Goal: Book appointment/travel/reservation

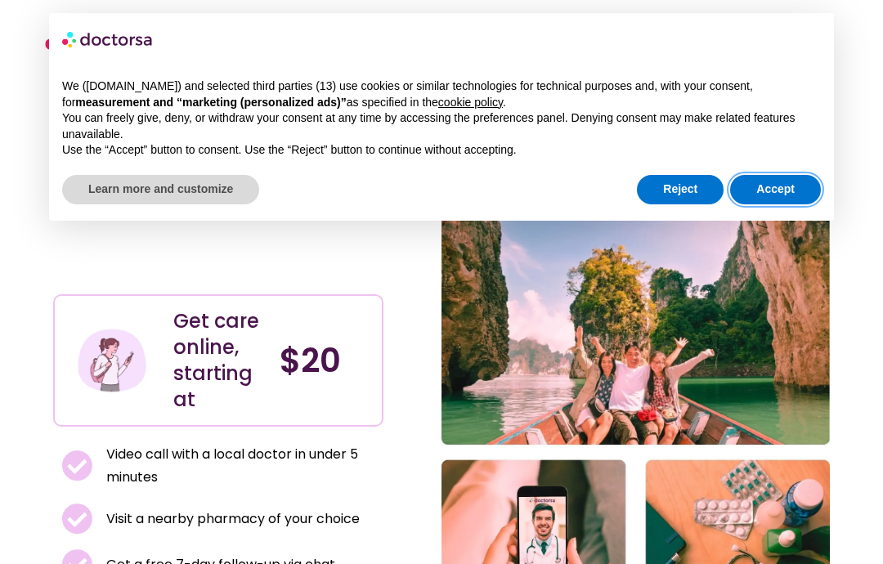
click at [777, 193] on button "Accept" at bounding box center [775, 189] width 91 height 29
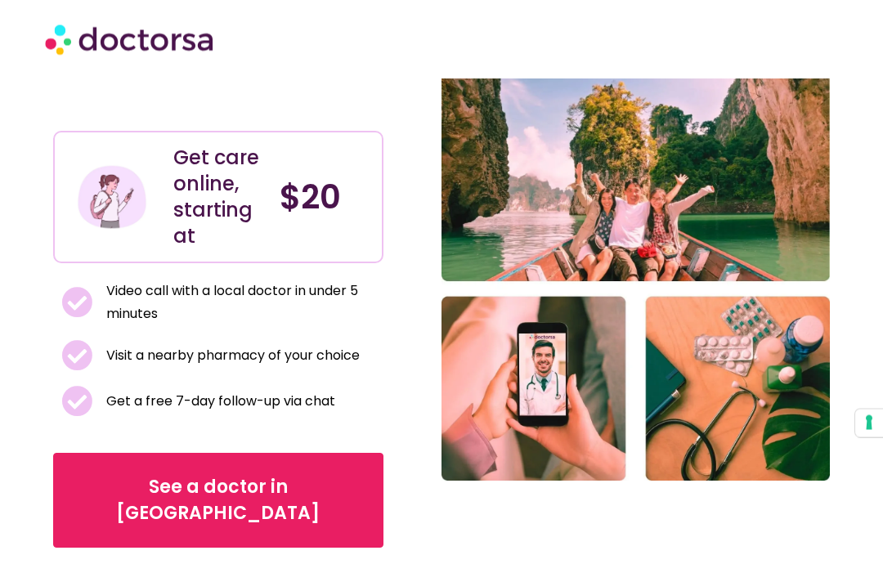
scroll to position [169, 0]
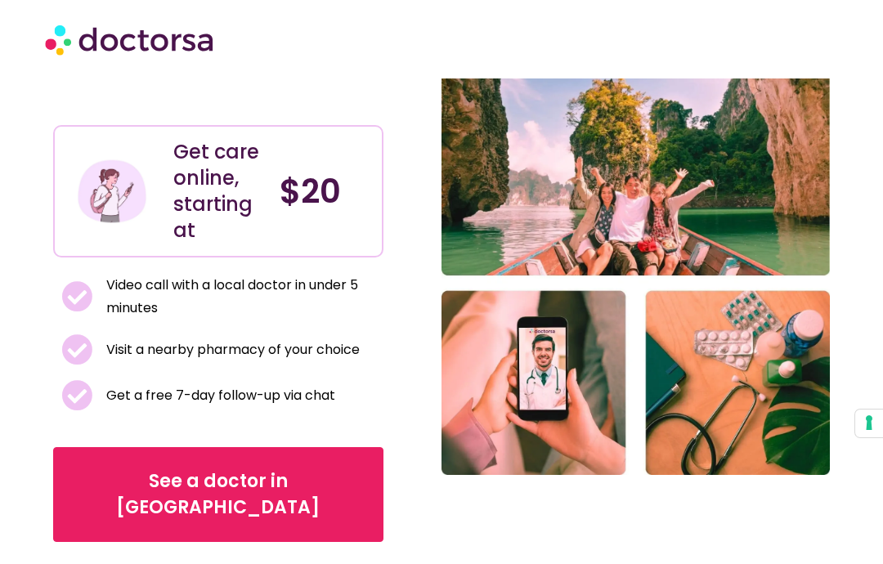
click at [273, 469] on span "See a doctor in [GEOGRAPHIC_DATA]" at bounding box center [219, 495] width 280 height 52
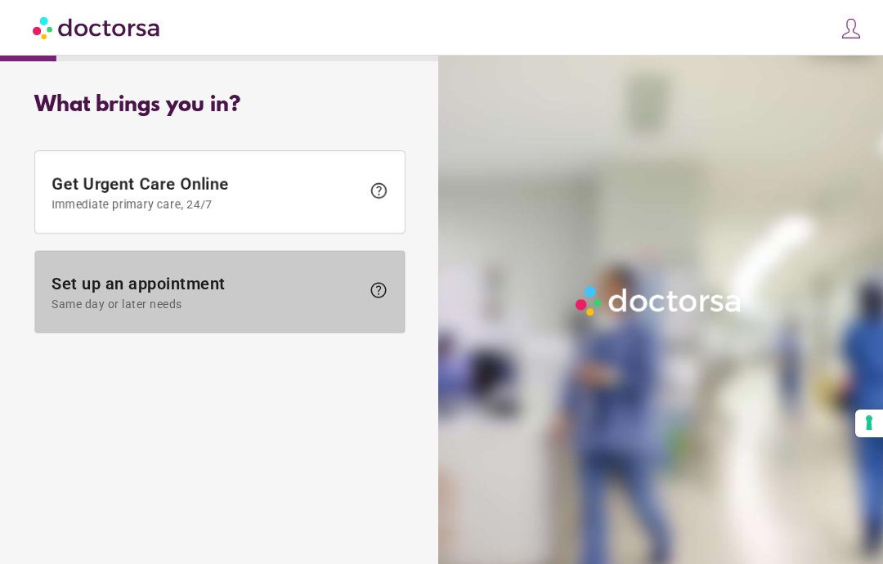
click at [281, 304] on span "Same day or later needs" at bounding box center [206, 304] width 309 height 13
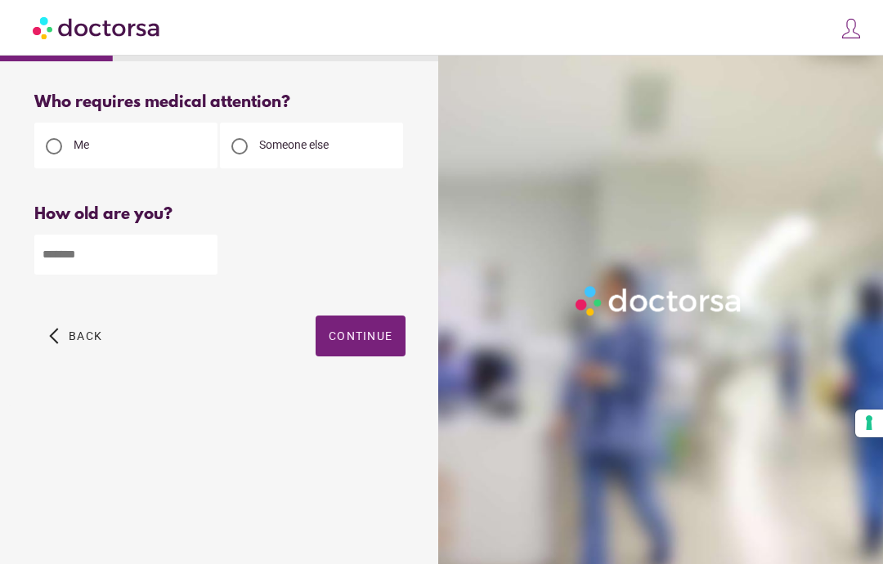
click at [147, 270] on input "number" at bounding box center [125, 255] width 183 height 40
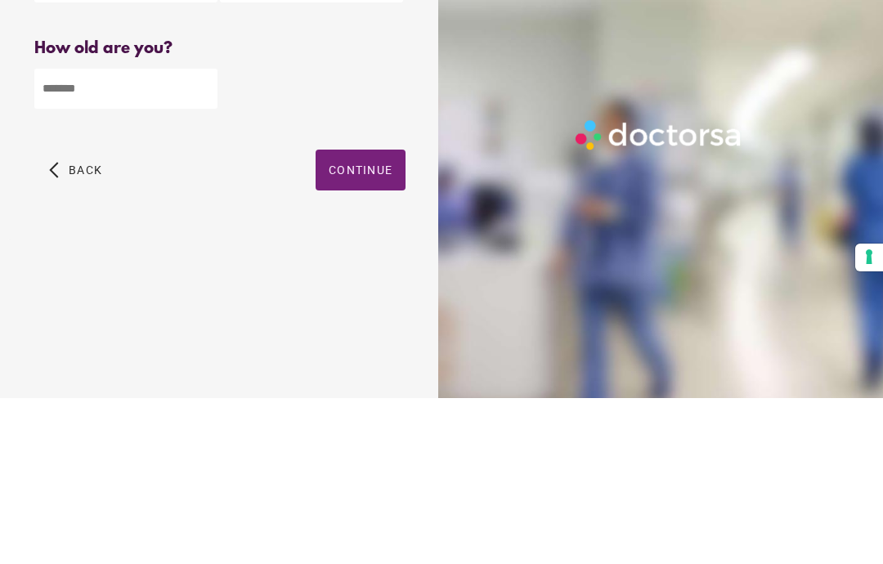
type input "**"
click at [376, 330] on span "Continue" at bounding box center [361, 336] width 64 height 13
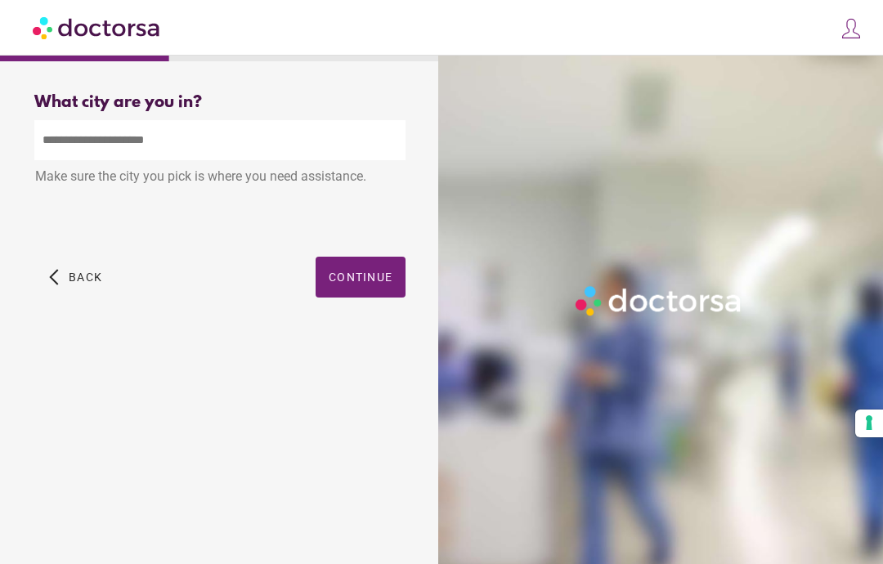
click at [361, 257] on span "button" at bounding box center [361, 277] width 90 height 41
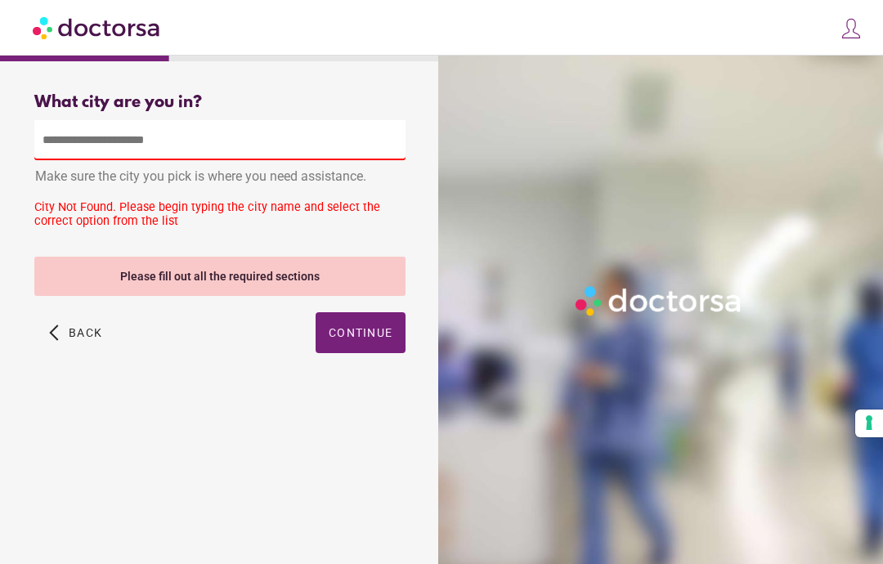
scroll to position [0, 0]
click at [245, 149] on input "text" at bounding box center [219, 140] width 371 height 40
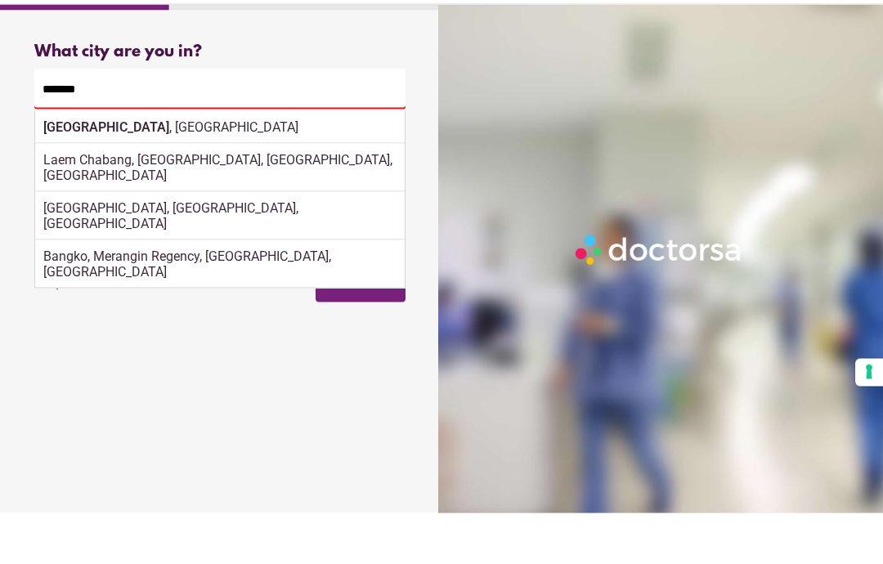
click at [191, 162] on div "Bangkok , Thailand" at bounding box center [220, 178] width 370 height 33
type input "**********"
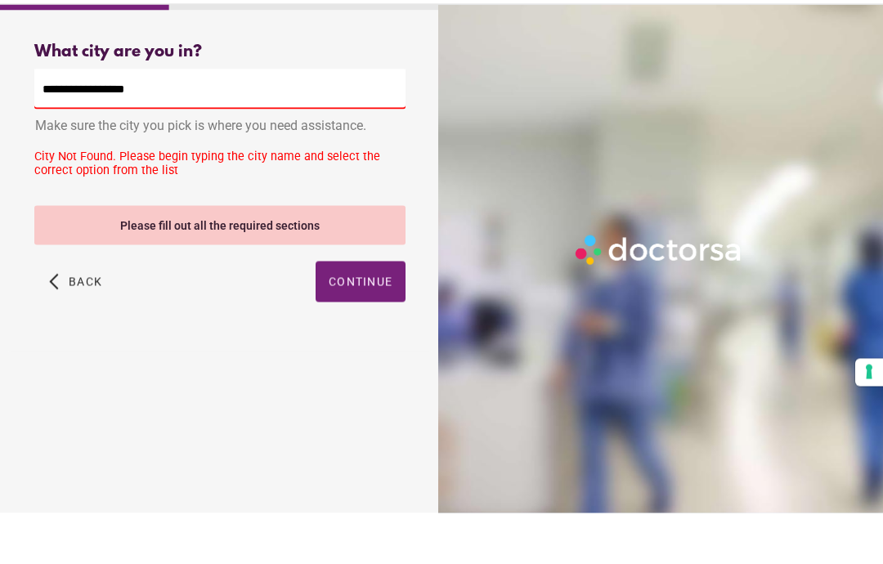
scroll to position [52, 0]
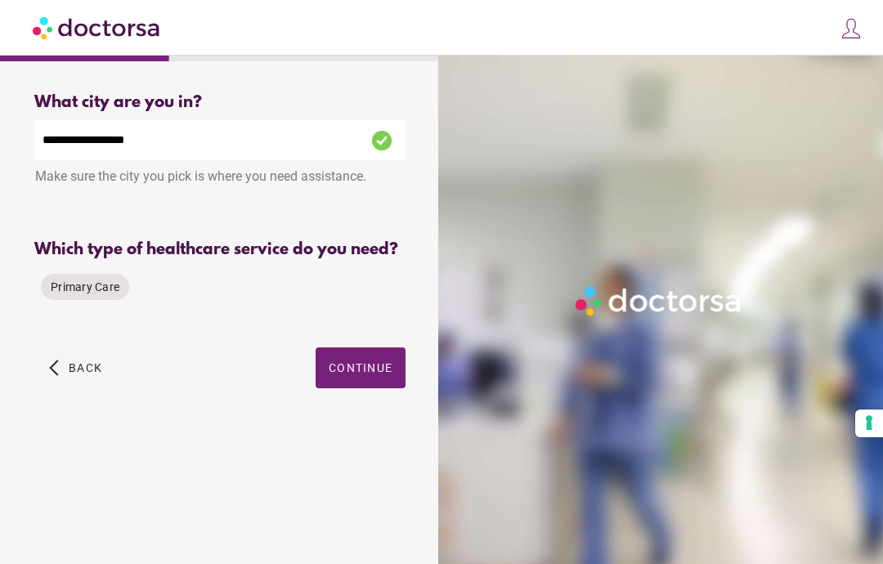
click at [378, 361] on span "Continue" at bounding box center [361, 367] width 64 height 13
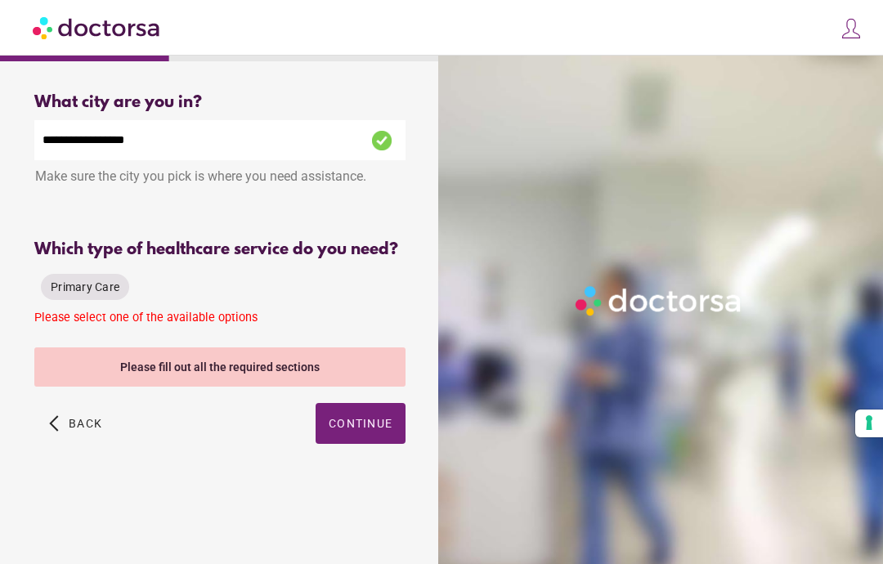
click at [101, 281] on span "Primary Care" at bounding box center [85, 287] width 69 height 13
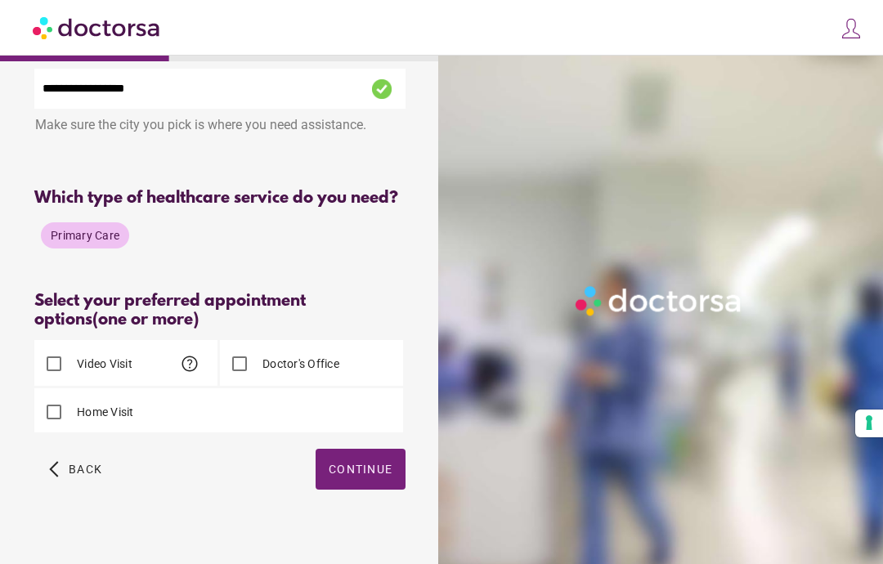
click at [357, 330] on div "Select your preferred appointment options (one or more)" at bounding box center [219, 311] width 371 height 38
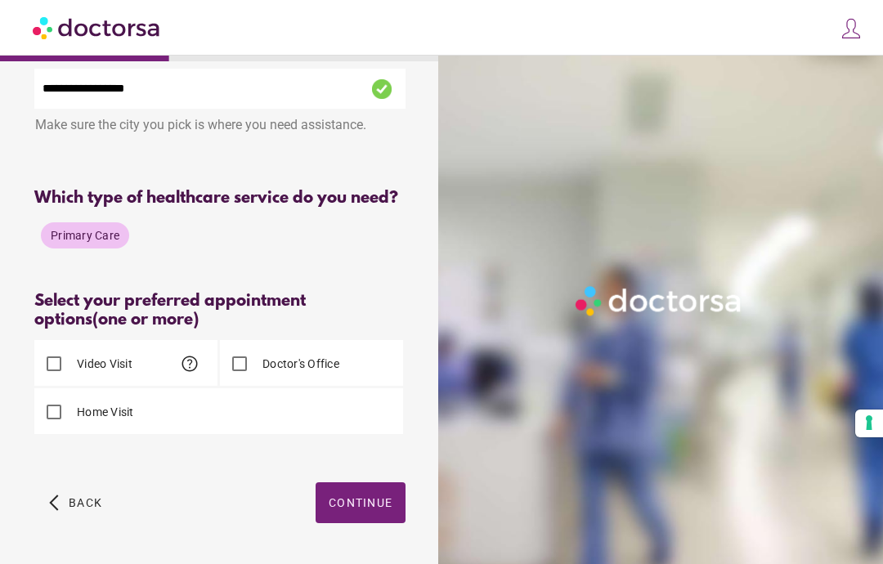
click at [363, 510] on span "Continue" at bounding box center [361, 502] width 64 height 13
